Goal: Navigation & Orientation: Find specific page/section

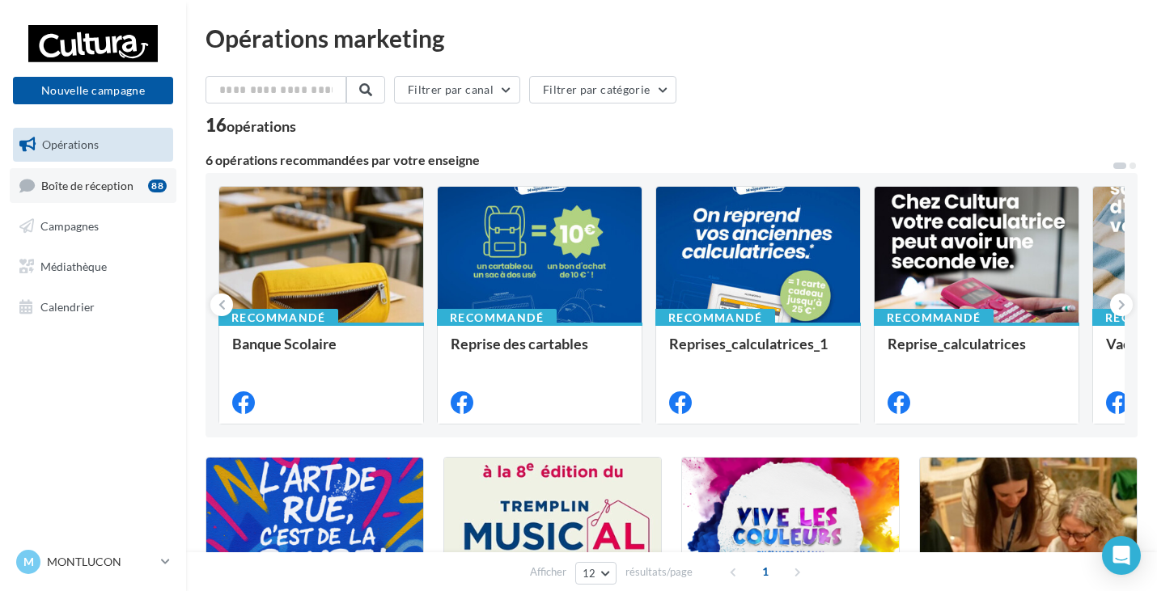
click at [89, 184] on span "Boîte de réception" at bounding box center [87, 185] width 92 height 14
